Goal: Book appointment/travel/reservation

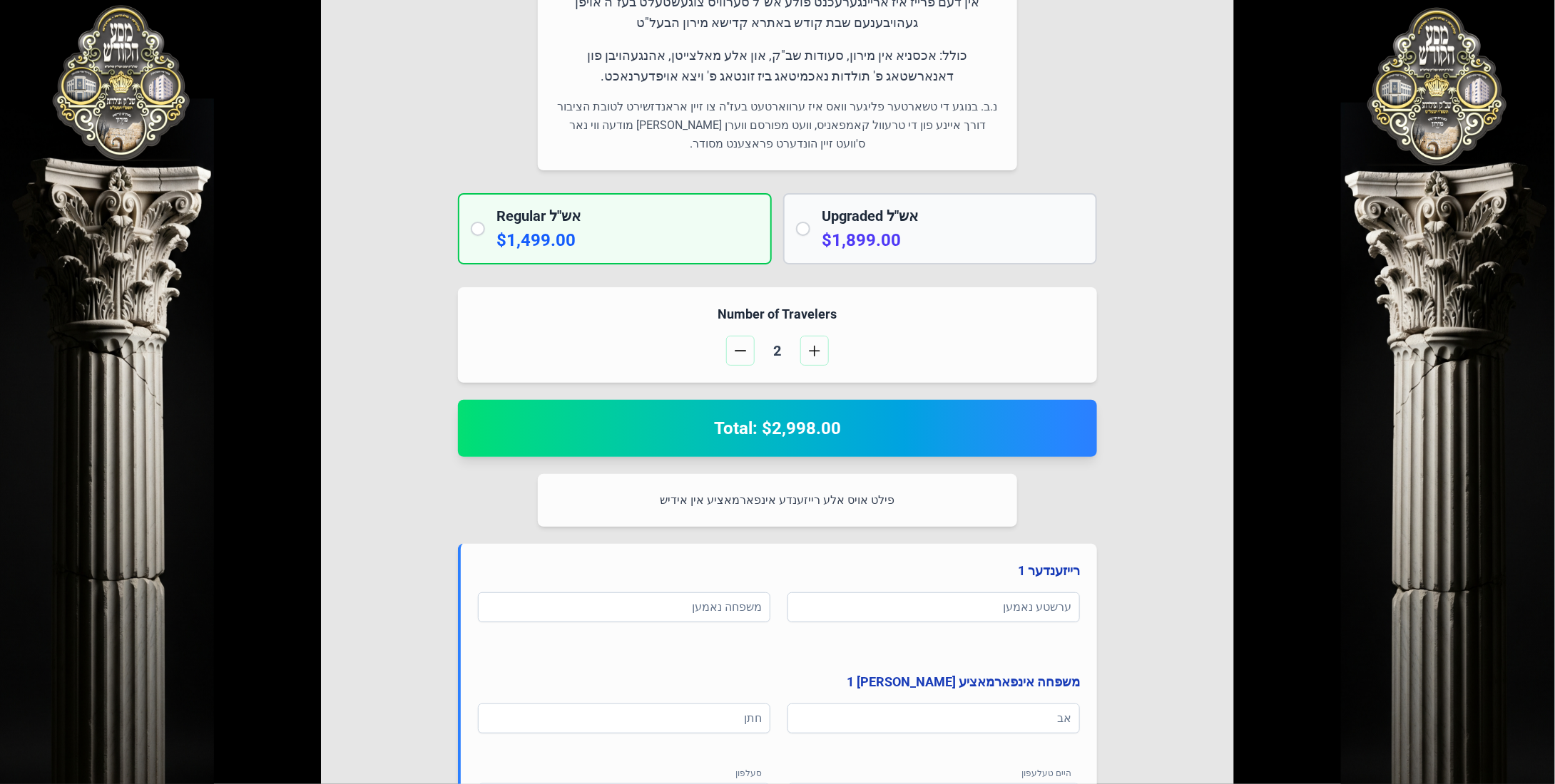
scroll to position [214, 0]
click at [890, 241] on p "$1,899.00" at bounding box center [952, 240] width 262 height 23
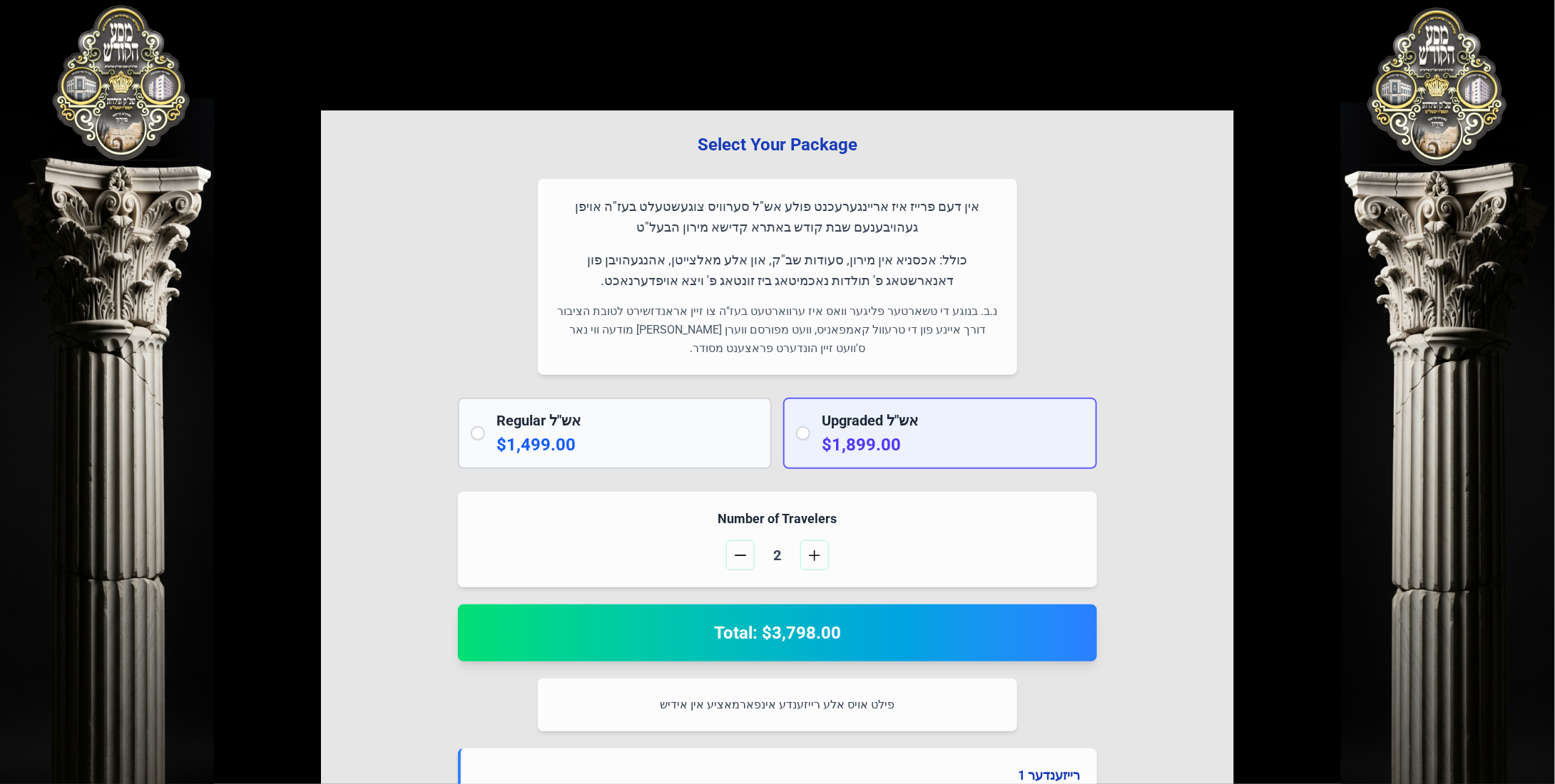
scroll to position [0, 0]
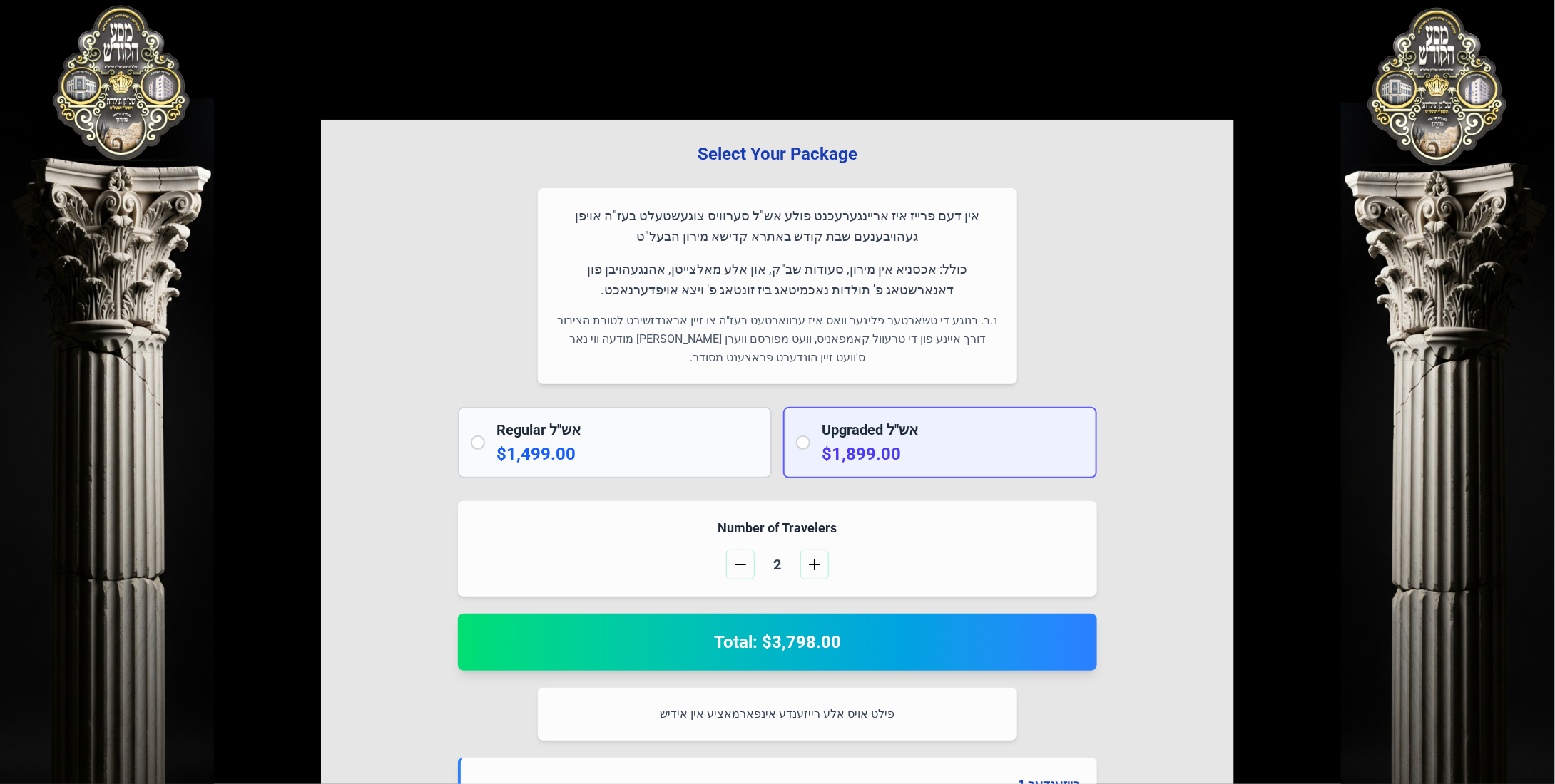
click at [642, 457] on p "$1,499.00" at bounding box center [627, 453] width 262 height 23
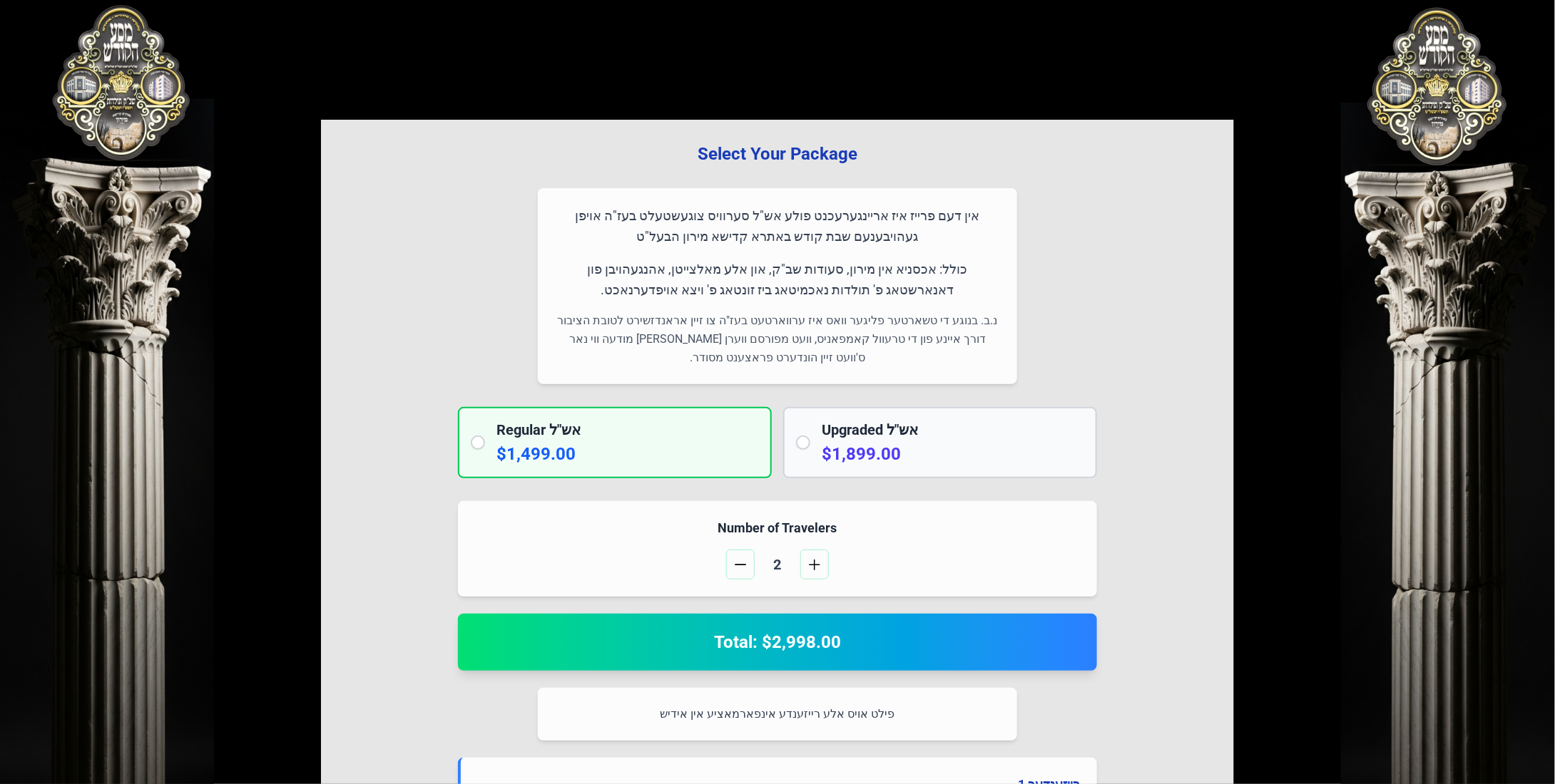
click at [817, 439] on div "Upgraded אש"ל $1,899.00" at bounding box center [940, 442] width 314 height 71
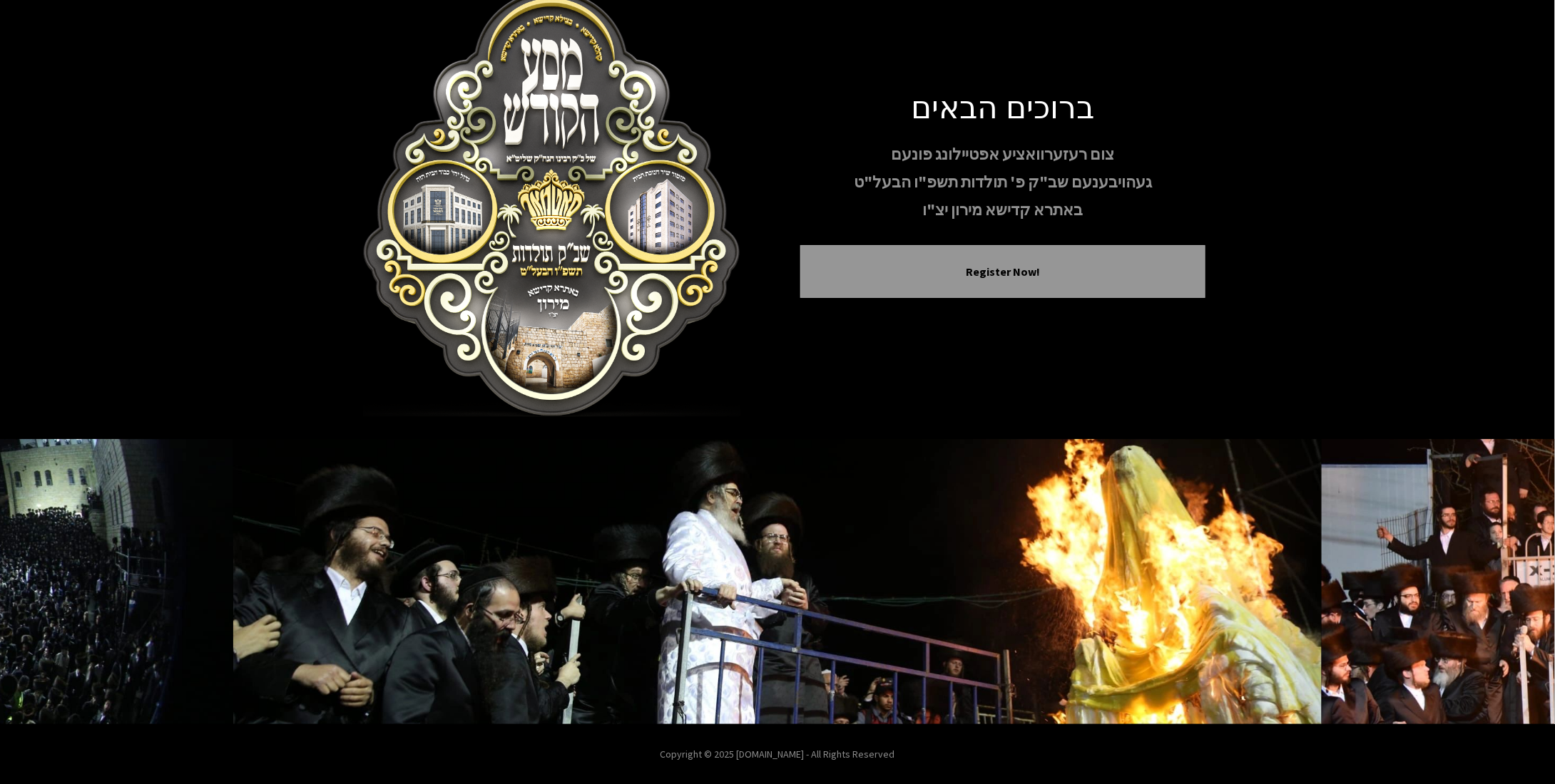
scroll to position [32, 0]
click at [1511, 583] on icon "Next image" at bounding box center [1515, 581] width 12 height 12
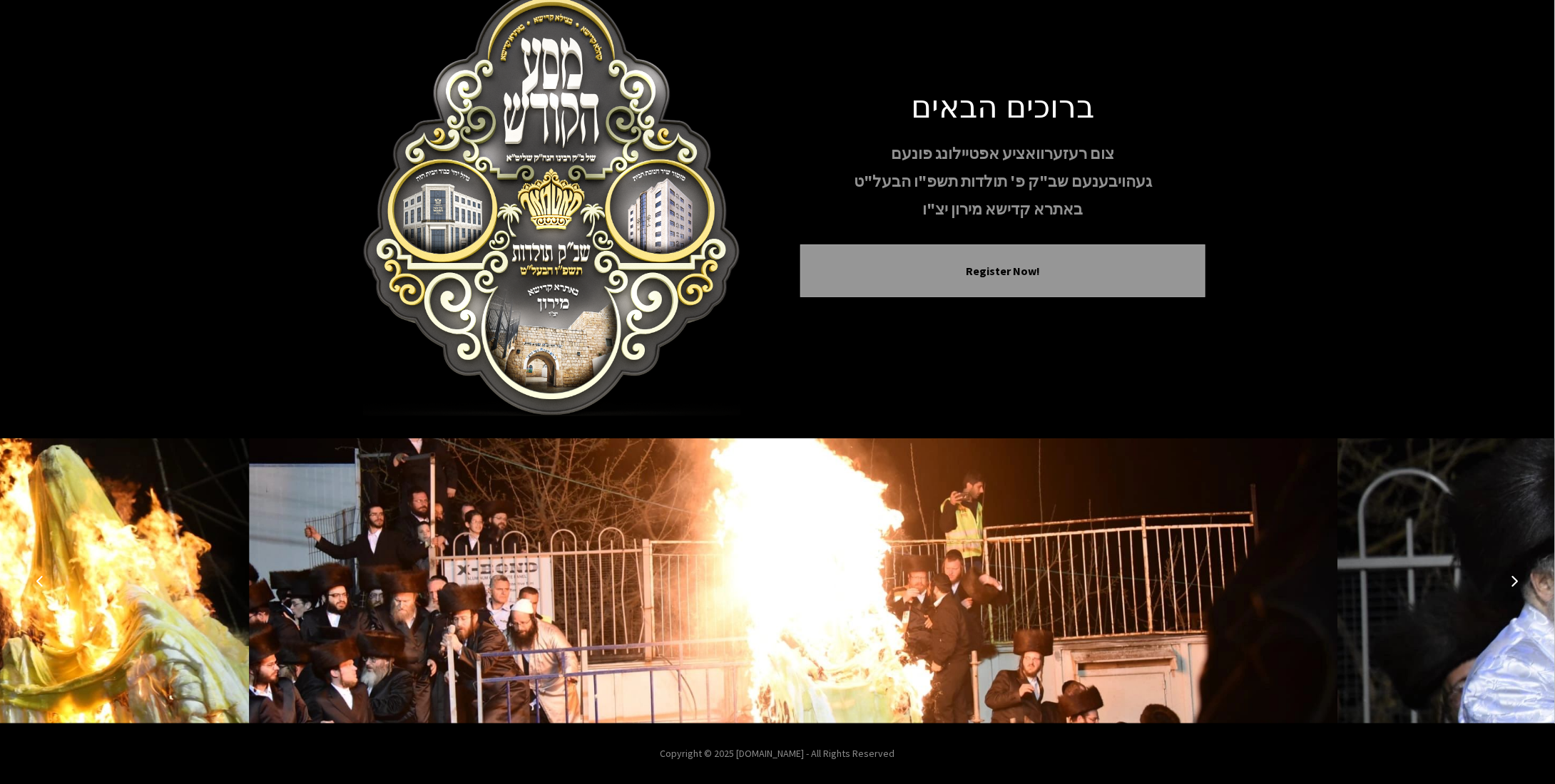
click at [1511, 583] on icon "Next image" at bounding box center [1515, 581] width 12 height 12
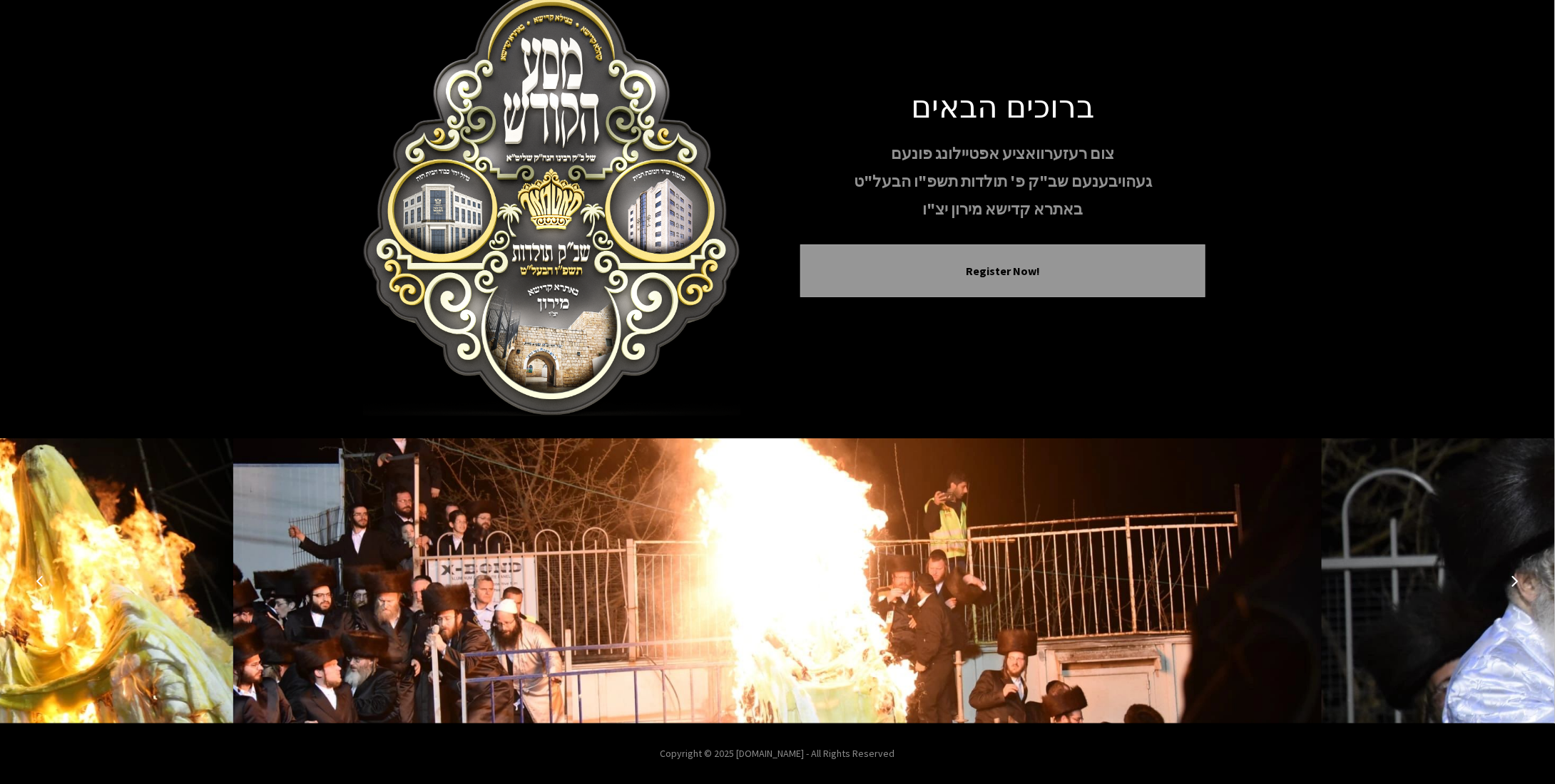
click at [1511, 583] on icon "Next image" at bounding box center [1515, 581] width 12 height 12
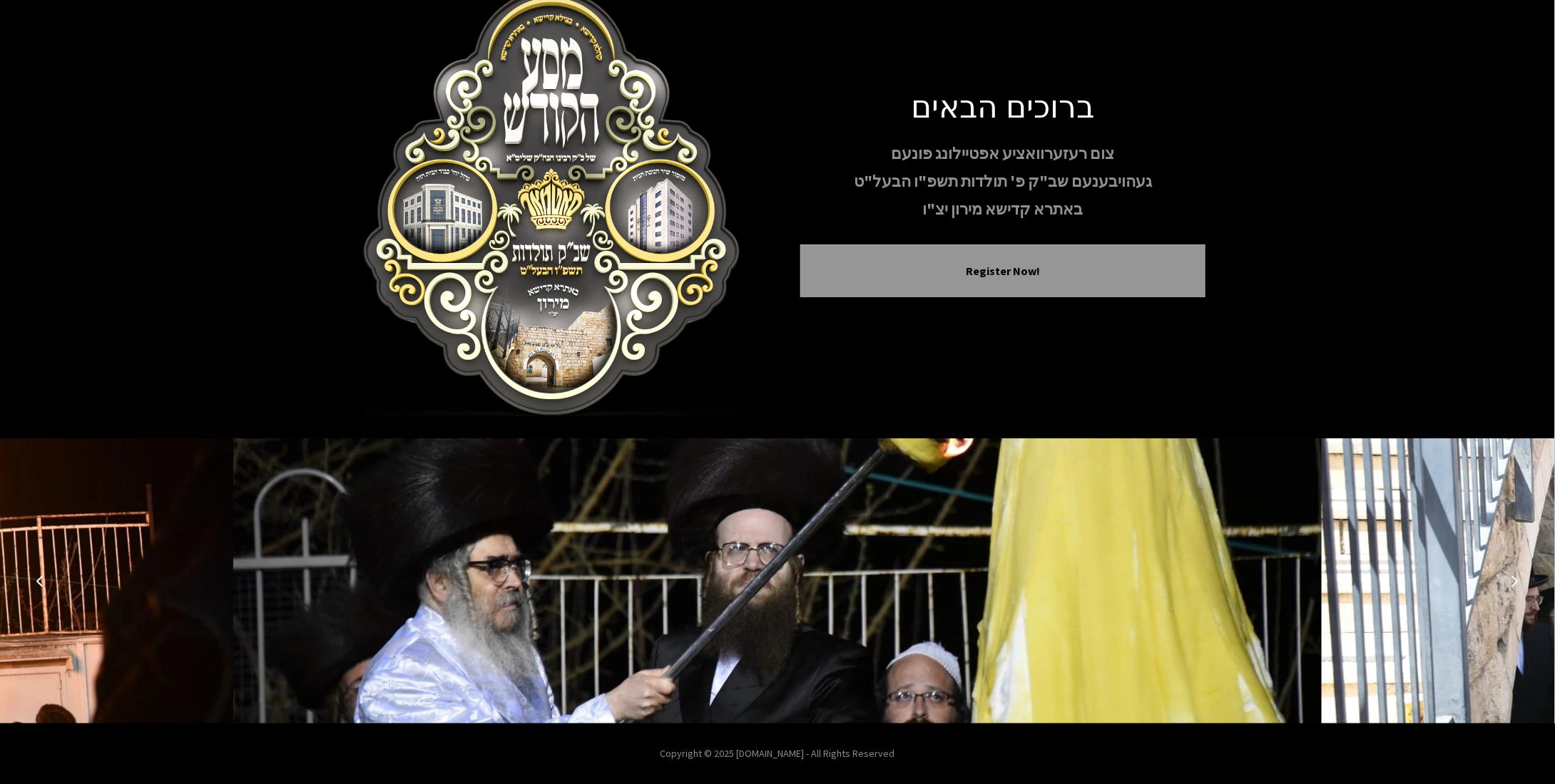
click at [1511, 583] on icon "Next image" at bounding box center [1515, 581] width 12 height 12
